Goal: Task Accomplishment & Management: Complete application form

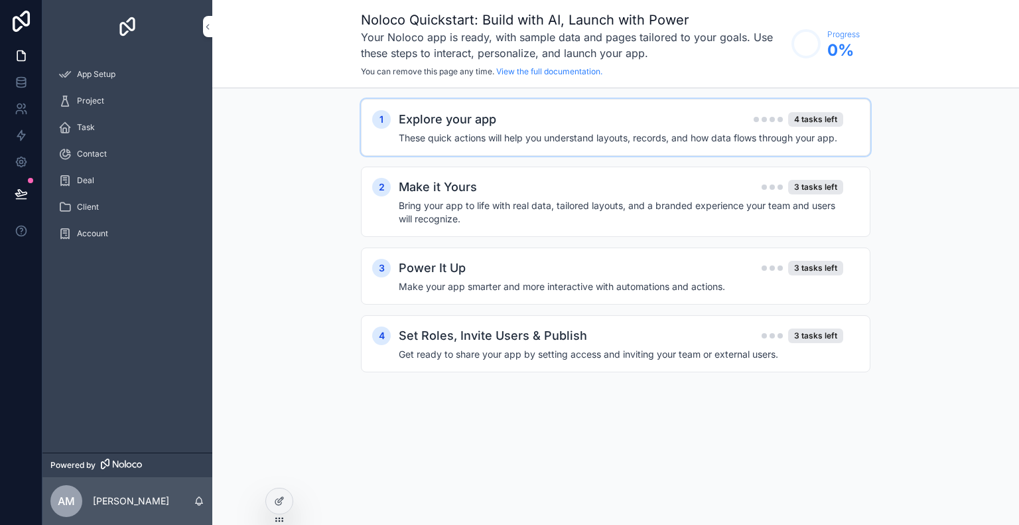
click at [447, 141] on h4 "These quick actions will help you understand layouts, records, and how data flo…" at bounding box center [621, 137] width 444 height 13
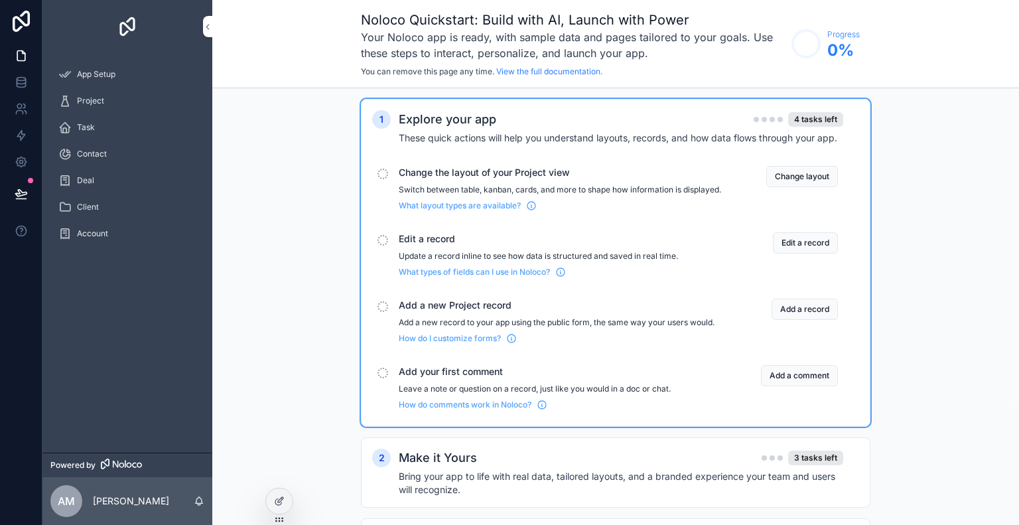
click at [444, 178] on span "Change the layout of your Project view" at bounding box center [560, 172] width 322 height 13
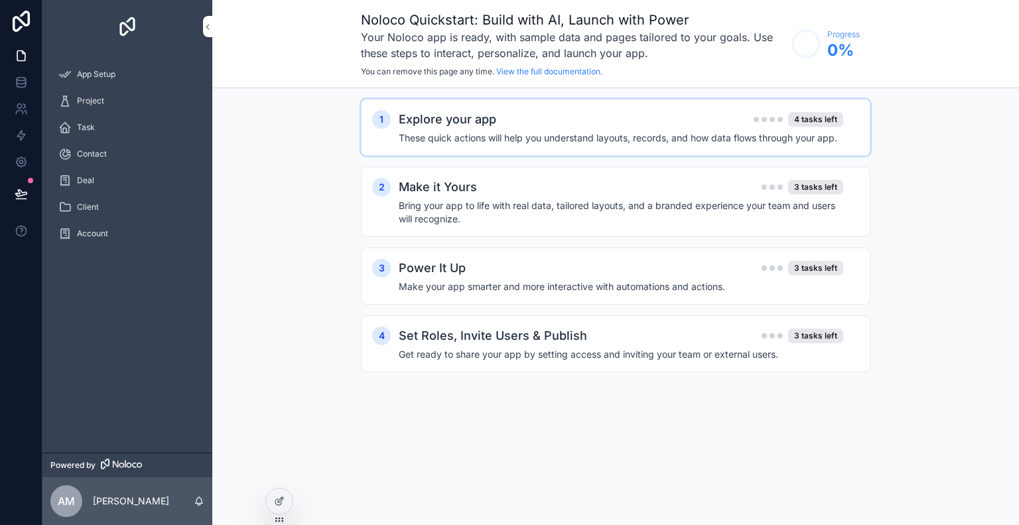
click at [449, 135] on h4 "These quick actions will help you understand layouts, records, and how data flo…" at bounding box center [621, 137] width 444 height 13
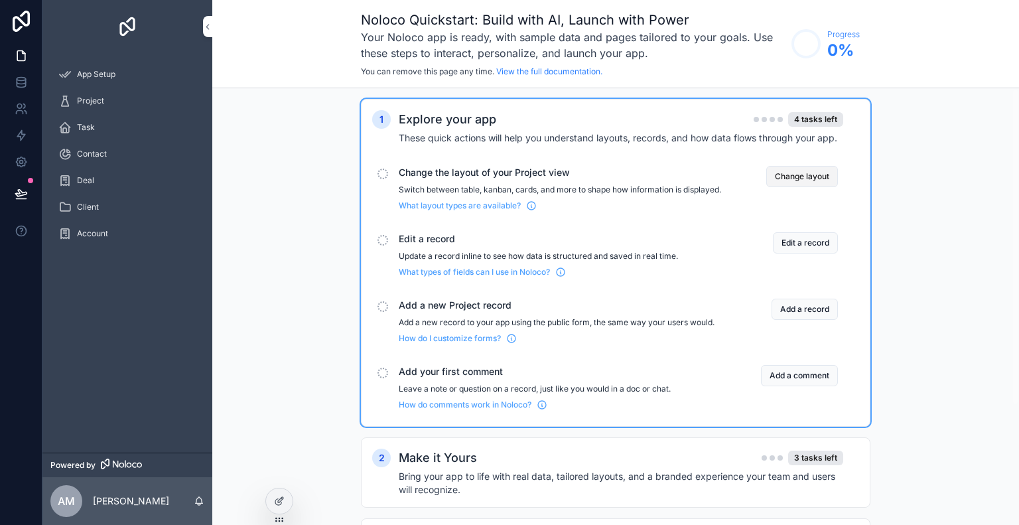
click at [777, 170] on button "Change layout" at bounding box center [802, 176] width 72 height 21
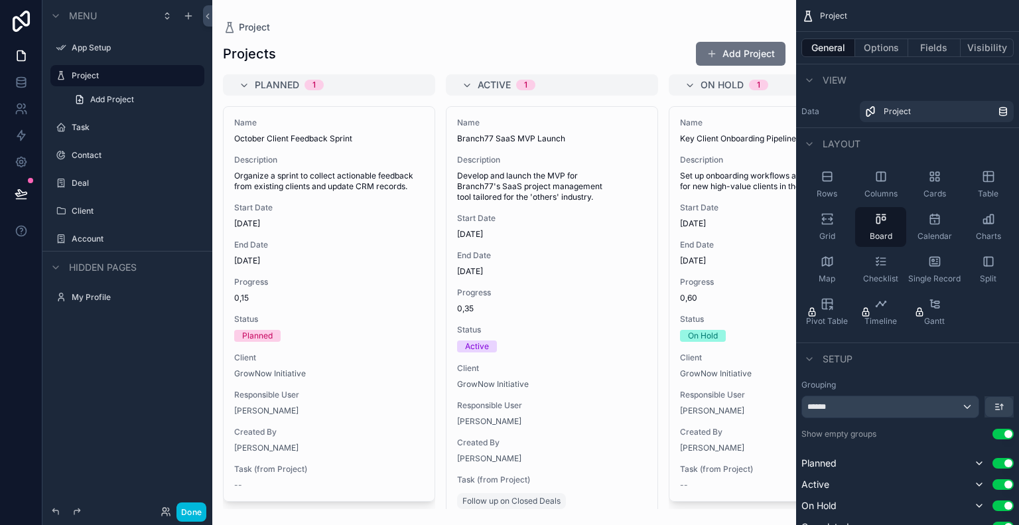
click at [627, 55] on div "scrollable content" at bounding box center [504, 262] width 584 height 525
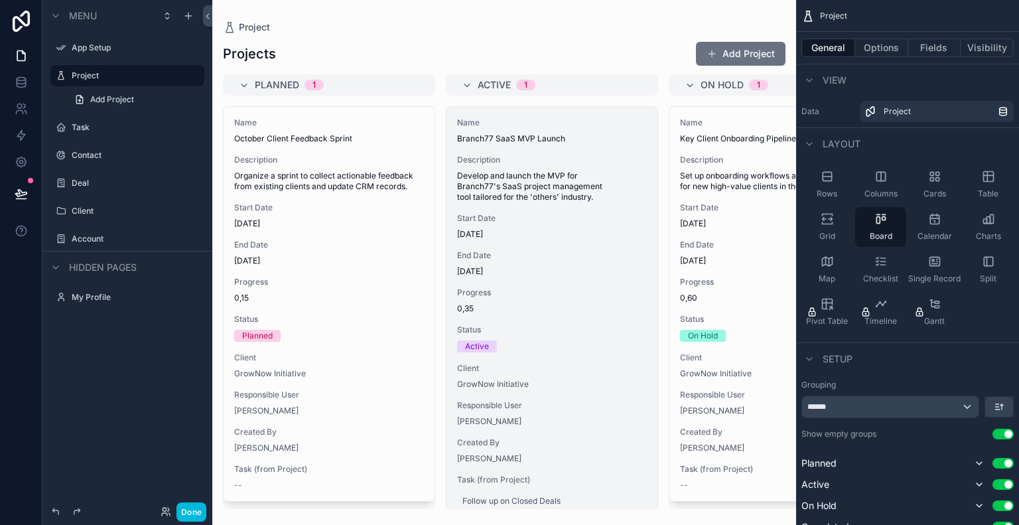
scroll to position [76, 0]
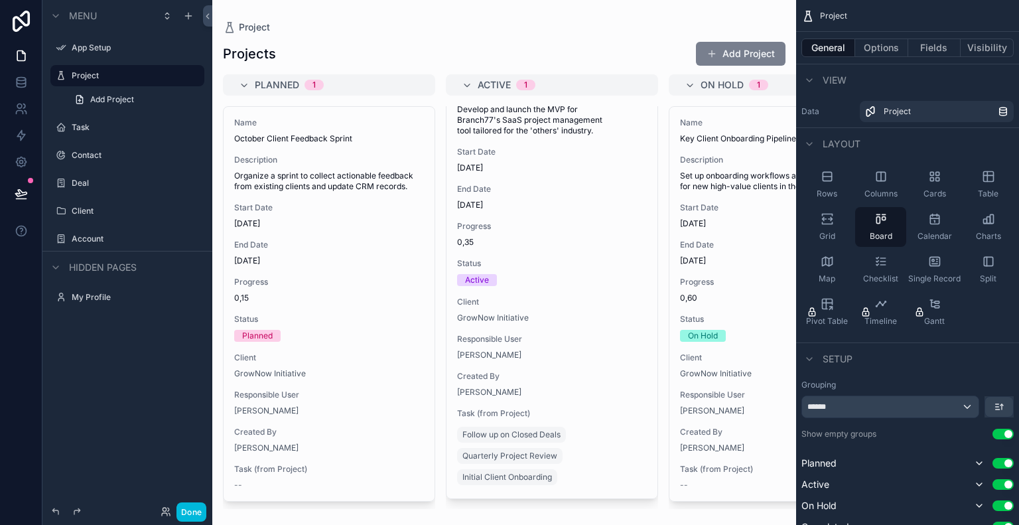
click at [722, 63] on button "Add Project" at bounding box center [741, 54] width 90 height 24
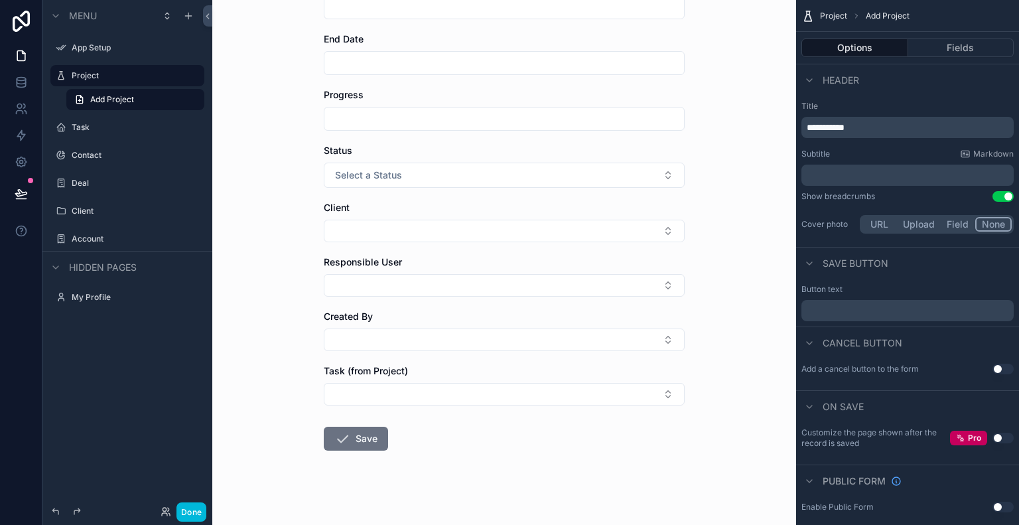
scroll to position [255, 0]
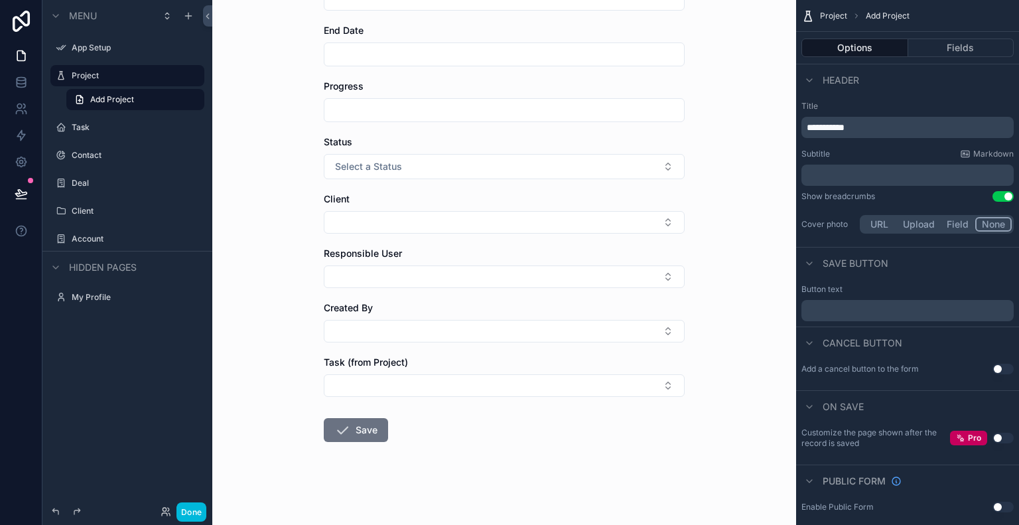
click at [391, 289] on form "Name Description Start Date End Date Progress Status Select a Status Client Res…" at bounding box center [504, 176] width 361 height 702
click at [395, 287] on form "Name Description Start Date End Date Progress Status Select a Status Client Res…" at bounding box center [504, 176] width 361 height 702
click at [411, 275] on button "Select Button" at bounding box center [504, 276] width 361 height 23
click at [438, 327] on span "[PERSON_NAME]" at bounding box center [491, 327] width 158 height 13
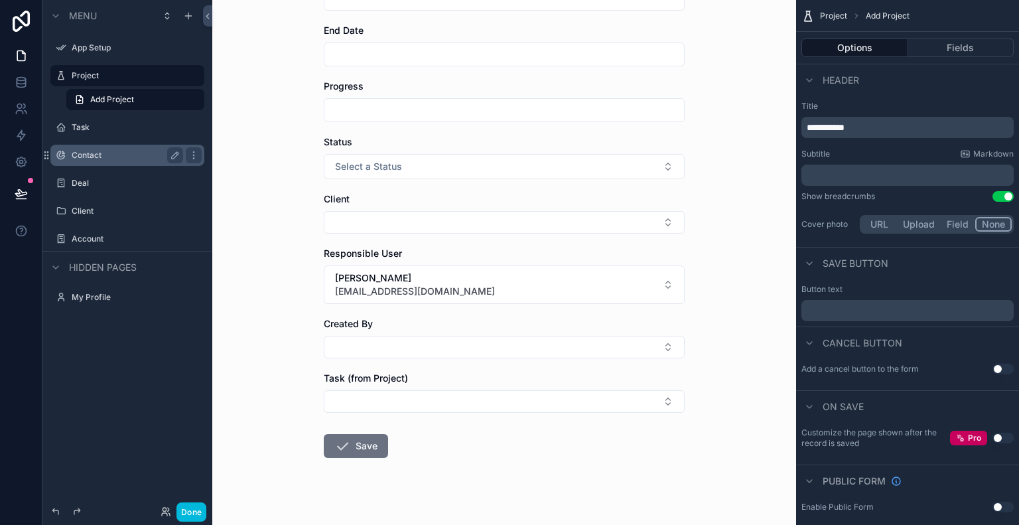
click at [90, 151] on label "Contact" at bounding box center [125, 155] width 106 height 11
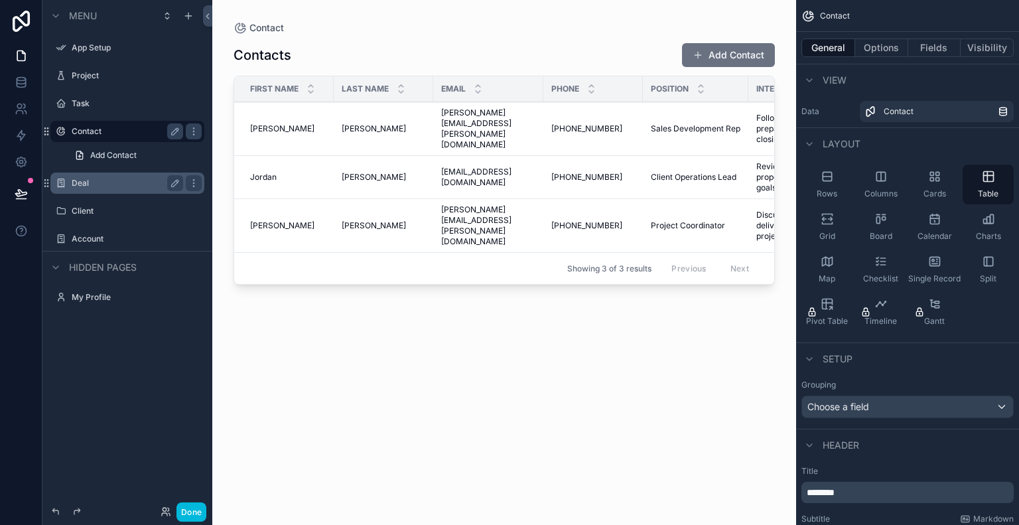
click at [99, 186] on label "Deal" at bounding box center [125, 183] width 106 height 11
